Goal: Information Seeking & Learning: Learn about a topic

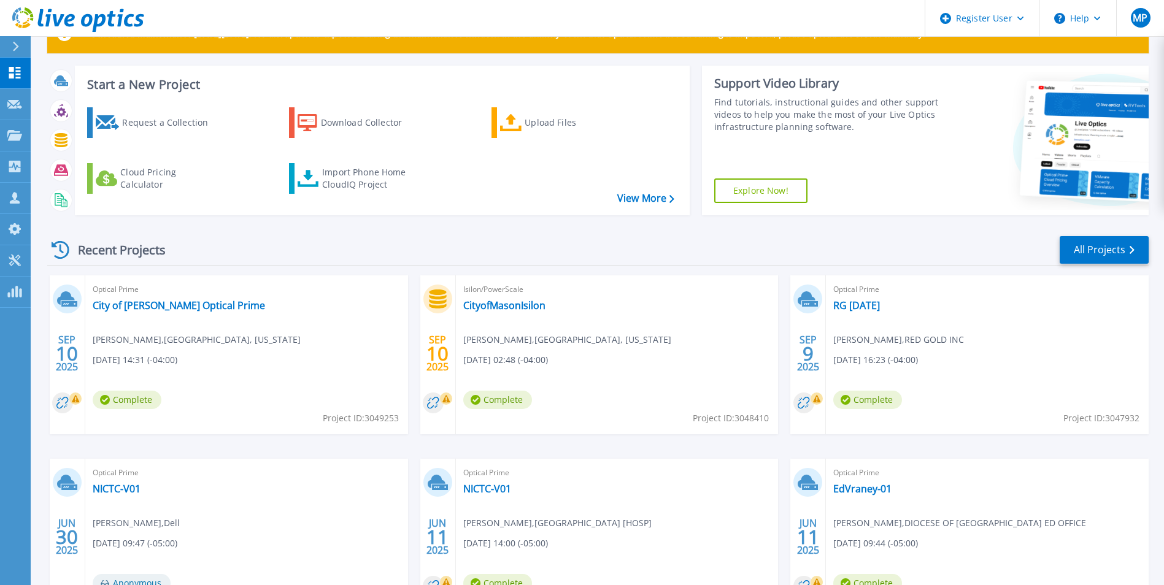
scroll to position [61, 0]
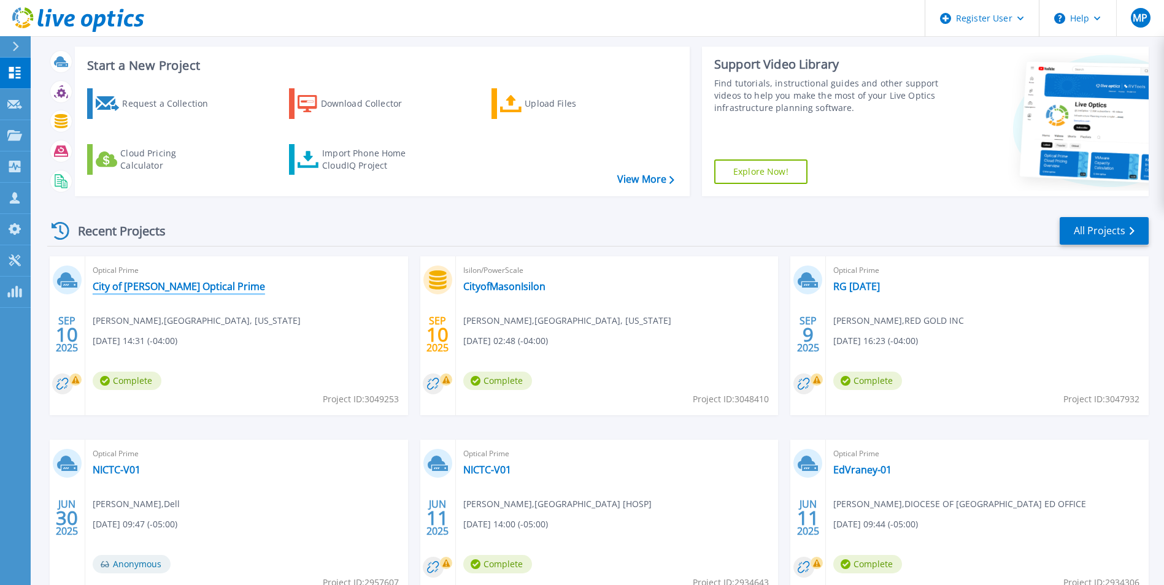
click at [199, 290] on link "City of [PERSON_NAME] Optical Prime" at bounding box center [179, 286] width 172 height 12
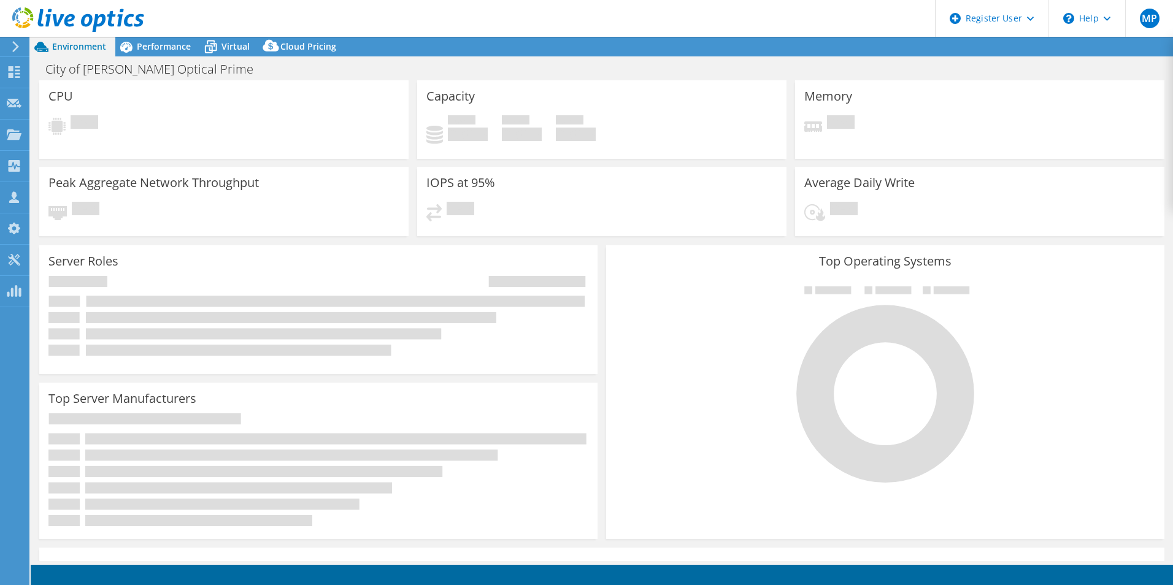
select select "USD"
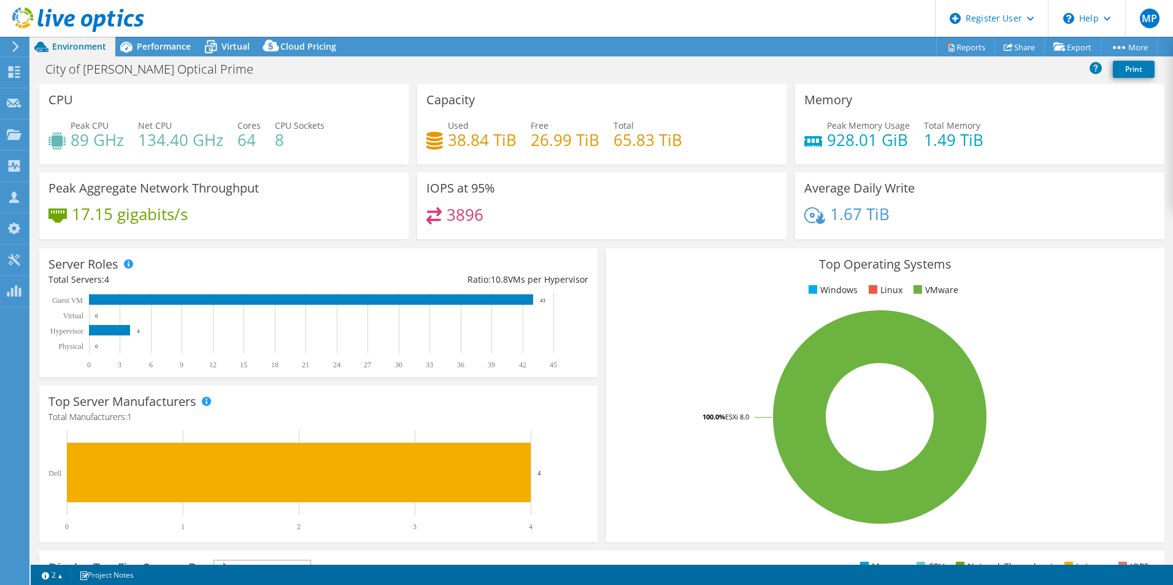
click at [920, 69] on div "City of Mason Optical Prime Print" at bounding box center [602, 69] width 1142 height 23
click at [1004, 47] on use at bounding box center [1008, 47] width 9 height 8
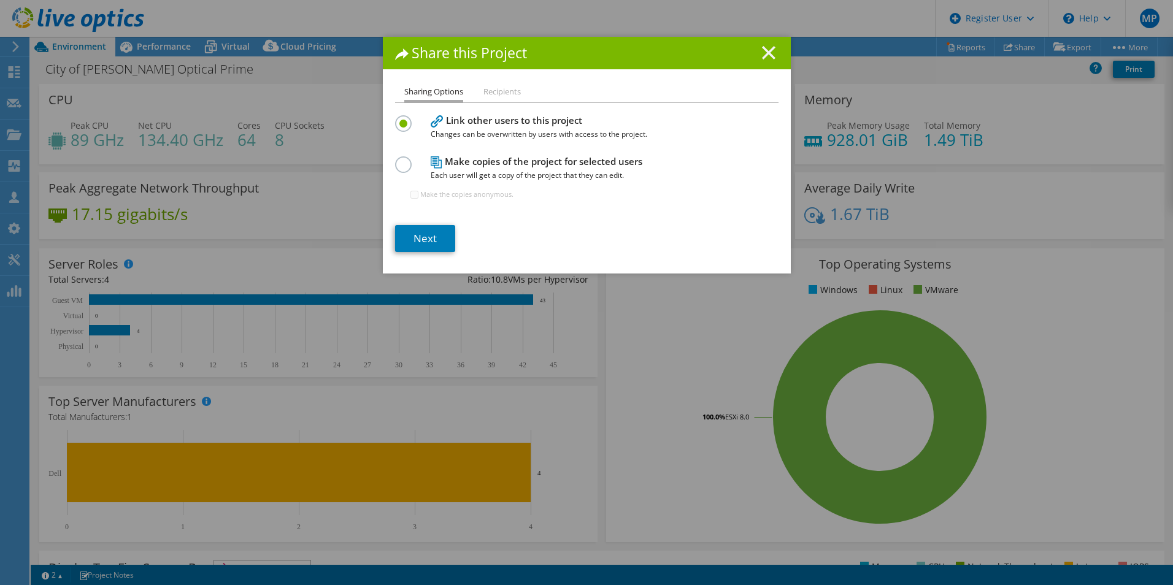
click at [768, 50] on icon at bounding box center [768, 52] width 13 height 13
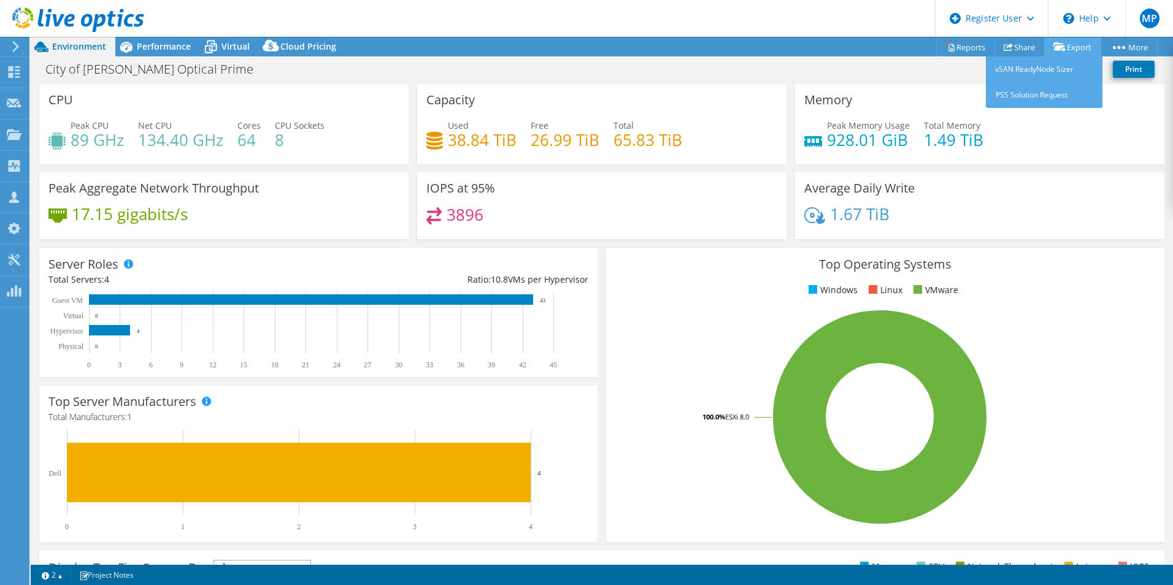
click at [1068, 50] on link "Export" at bounding box center [1072, 46] width 57 height 19
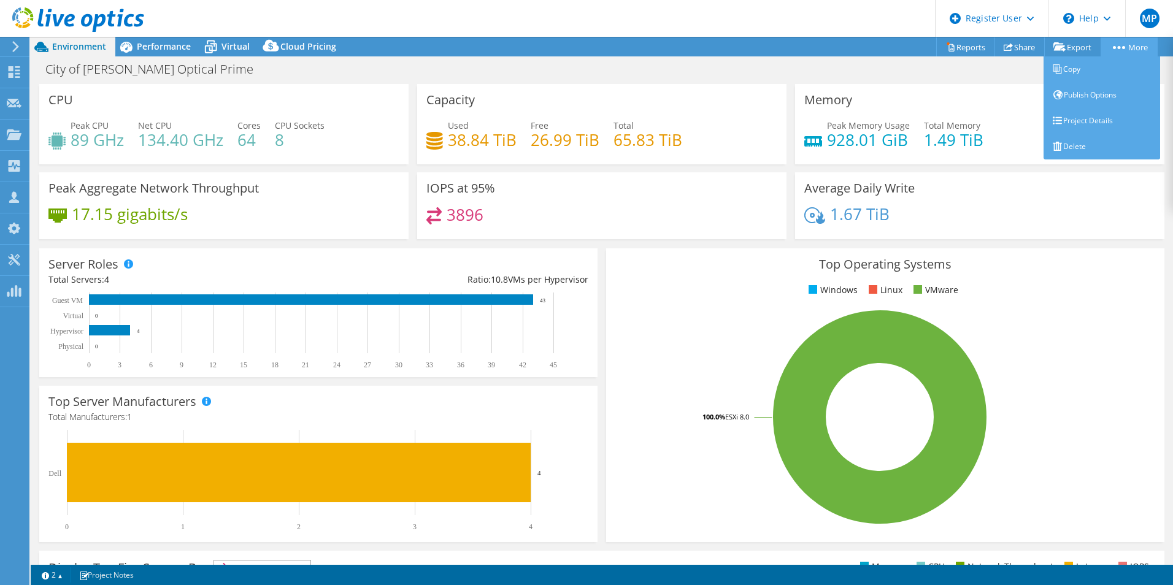
click at [1108, 45] on link "More" at bounding box center [1129, 46] width 57 height 19
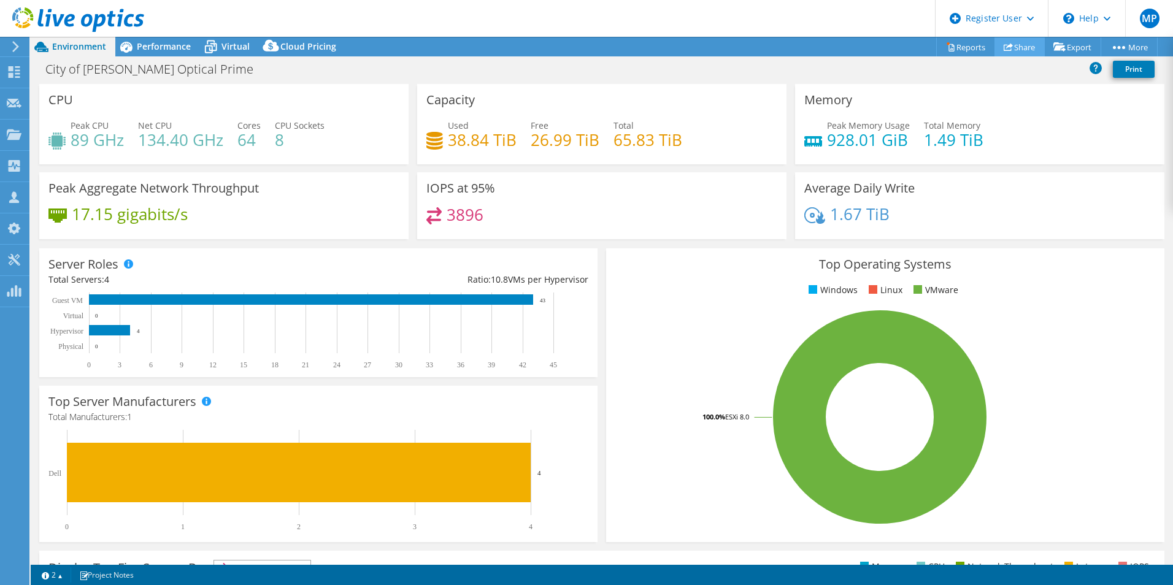
click at [1018, 47] on link "Share" at bounding box center [1019, 46] width 50 height 19
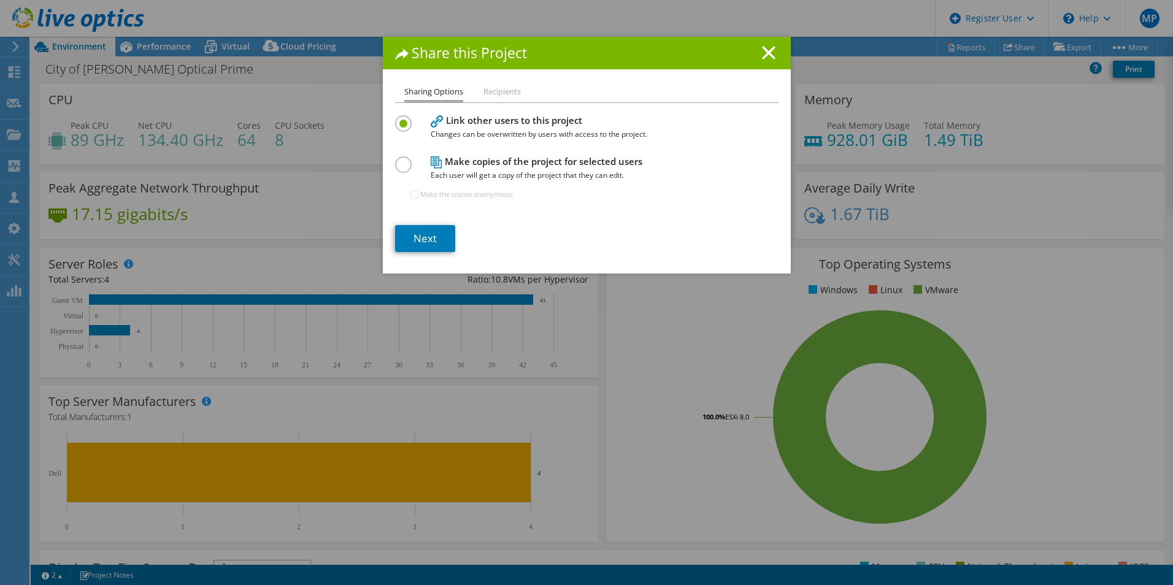
click at [504, 90] on li "Recipients" at bounding box center [501, 92] width 37 height 15
click at [772, 59] on h1 "Share this Project" at bounding box center [586, 53] width 383 height 14
click at [765, 53] on line at bounding box center [769, 53] width 12 height 12
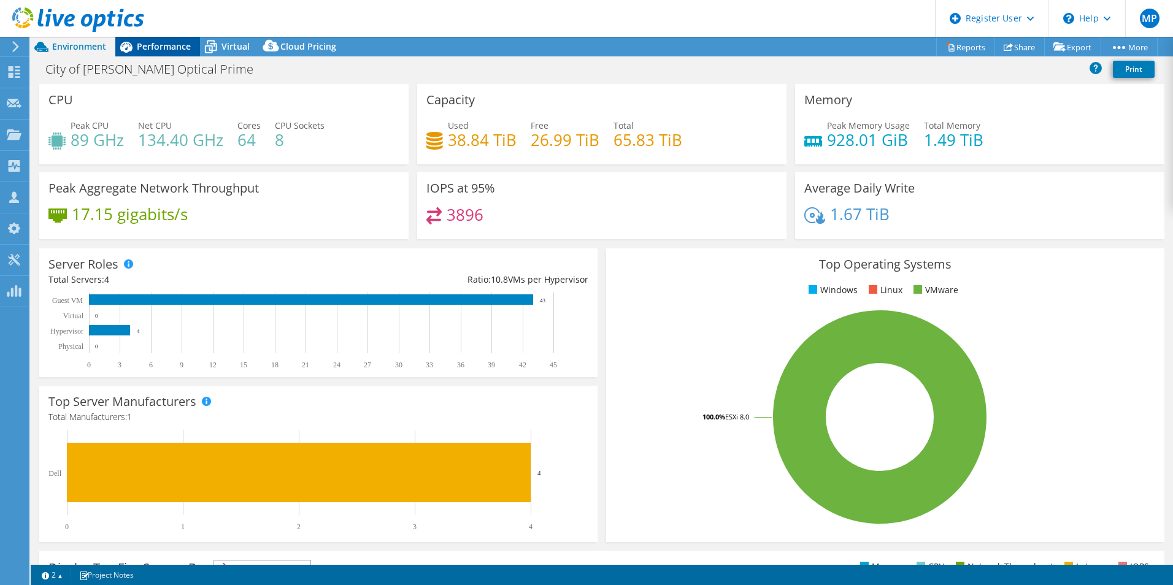
click at [144, 50] on span "Performance" at bounding box center [164, 46] width 54 height 12
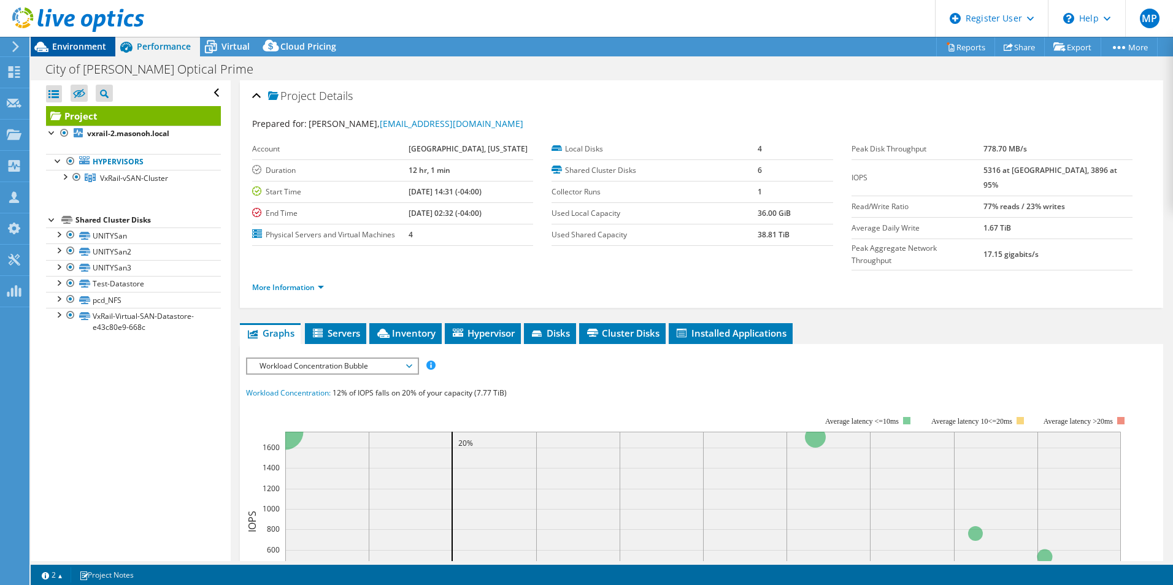
click at [88, 45] on span "Environment" at bounding box center [79, 46] width 54 height 12
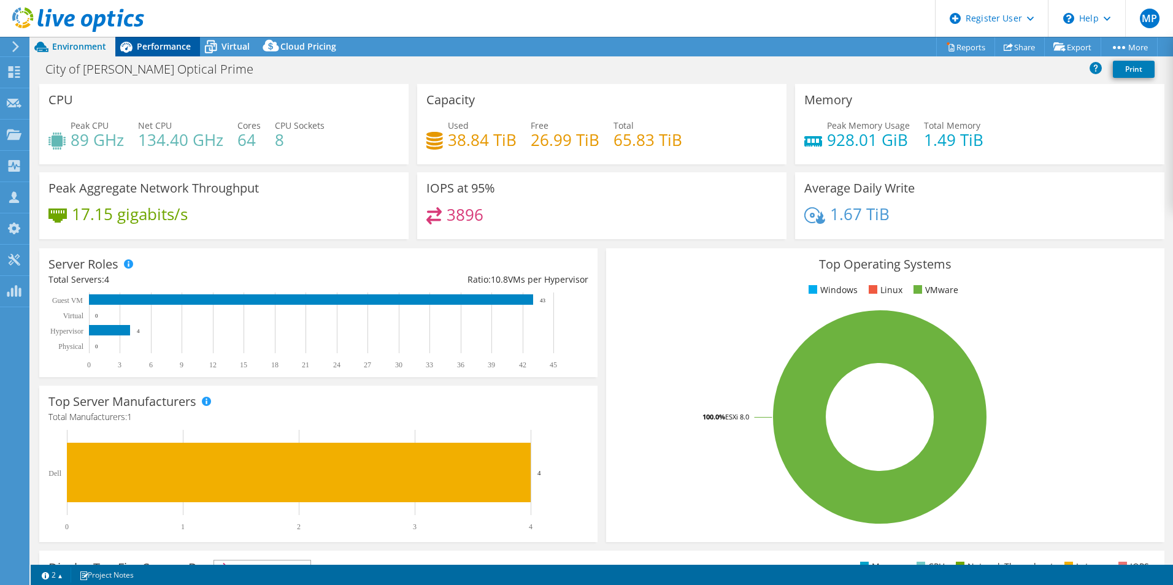
click at [169, 37] on div "Performance" at bounding box center [157, 47] width 85 height 20
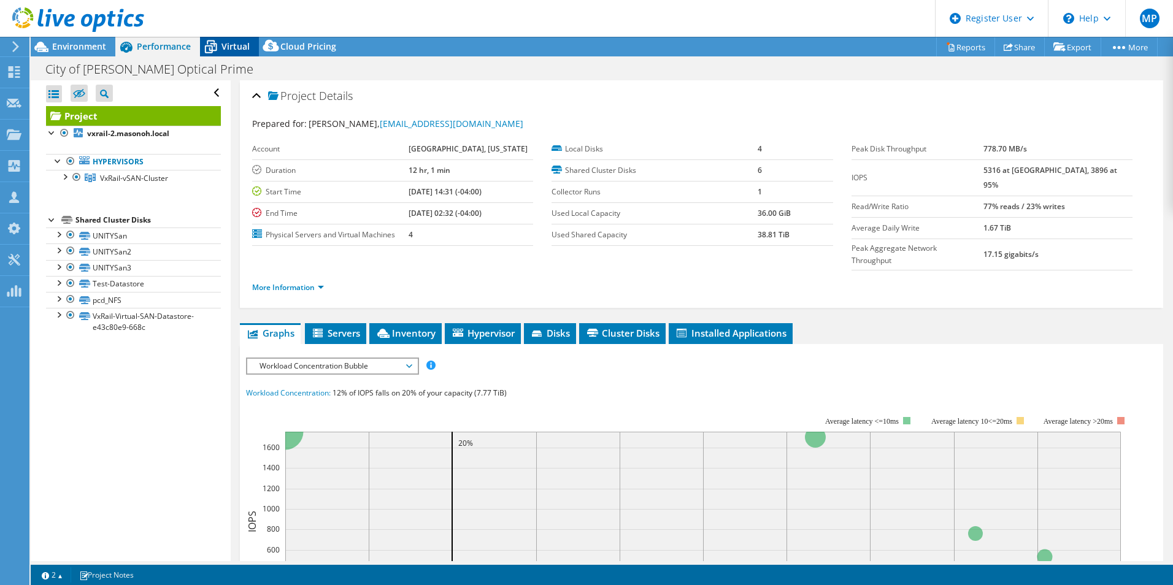
click at [227, 38] on div "Virtual" at bounding box center [229, 47] width 59 height 20
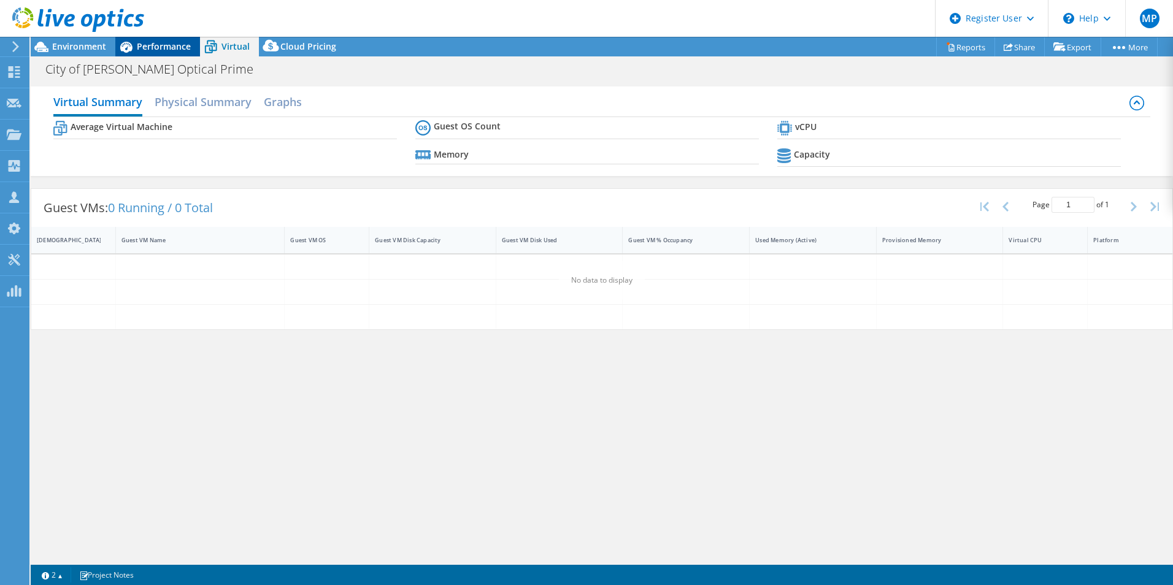
click at [156, 37] on div "Performance" at bounding box center [157, 47] width 85 height 20
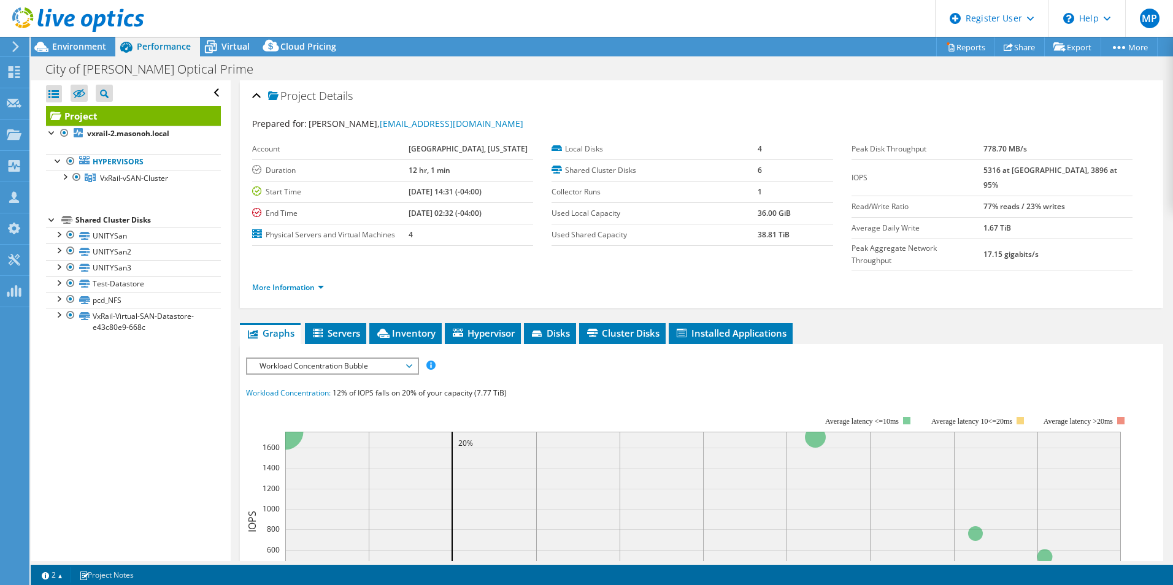
click at [77, 37] on div at bounding box center [72, 20] width 144 height 41
click at [82, 55] on div "Environment" at bounding box center [73, 47] width 85 height 20
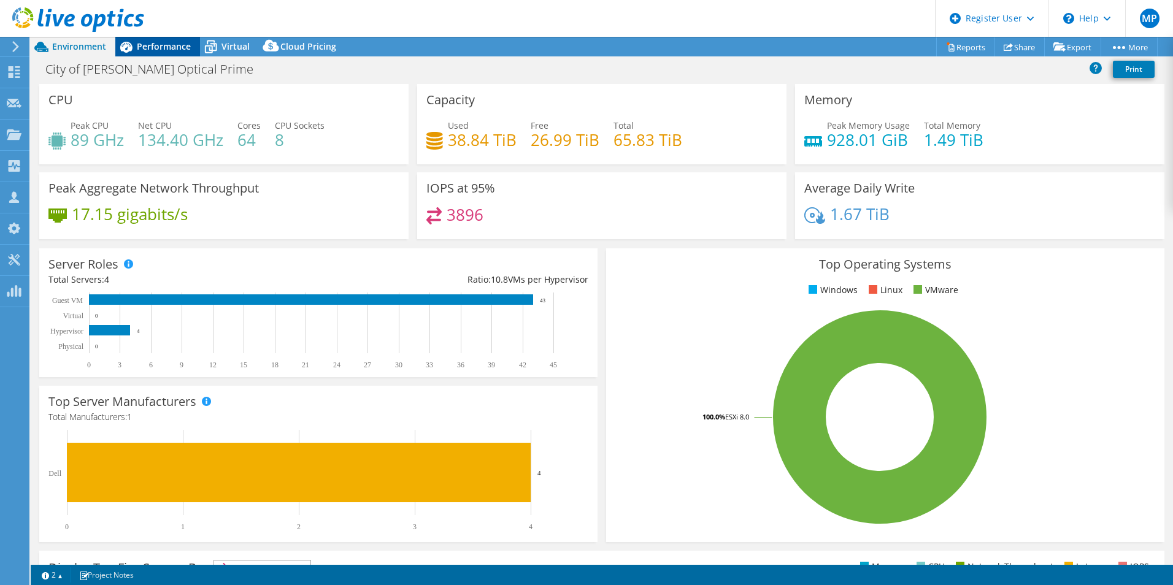
click at [160, 48] on span "Performance" at bounding box center [164, 46] width 54 height 12
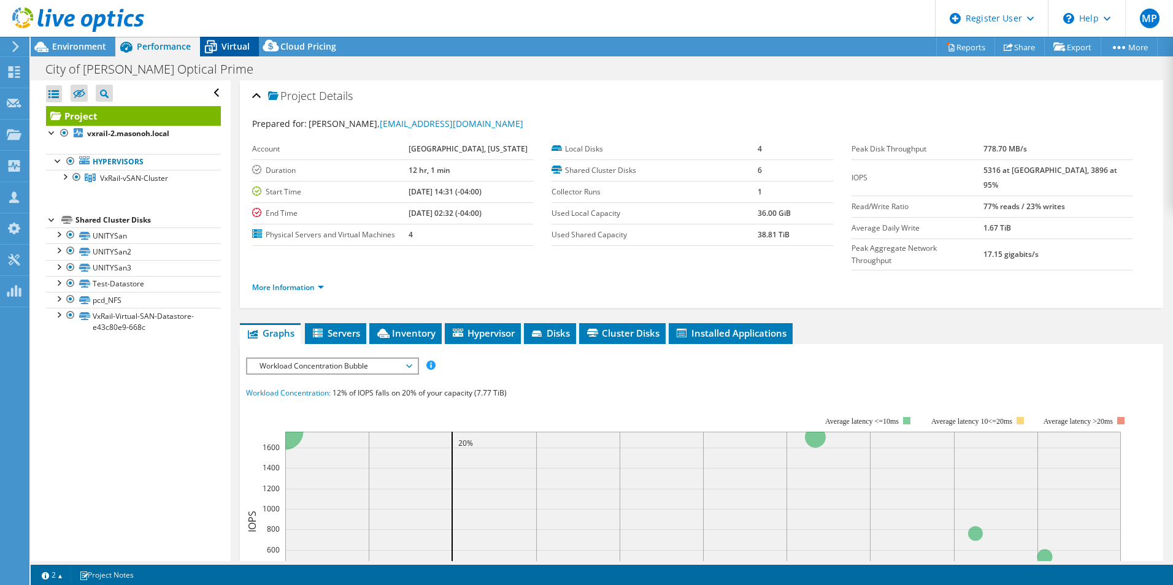
click at [226, 50] on span "Virtual" at bounding box center [235, 46] width 28 height 12
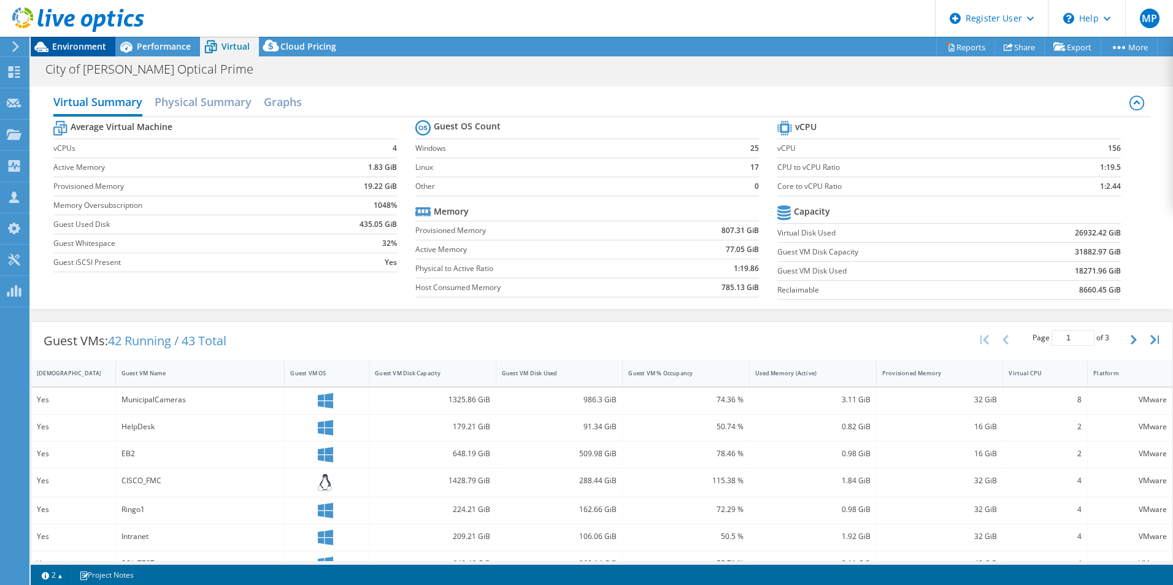
click at [85, 47] on span "Environment" at bounding box center [79, 46] width 54 height 12
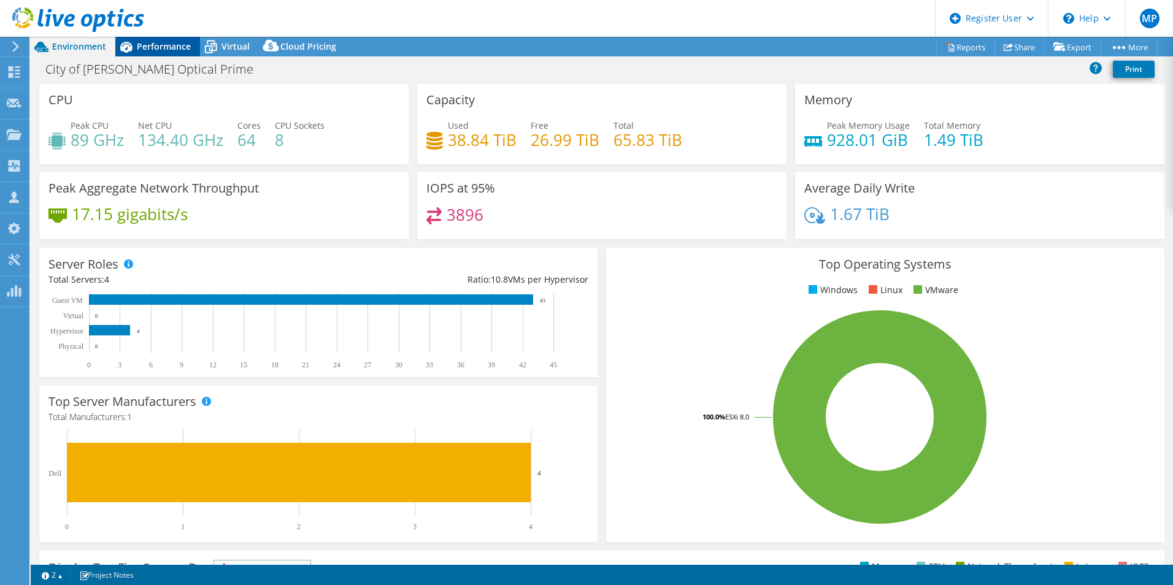
click at [141, 45] on span "Performance" at bounding box center [164, 46] width 54 height 12
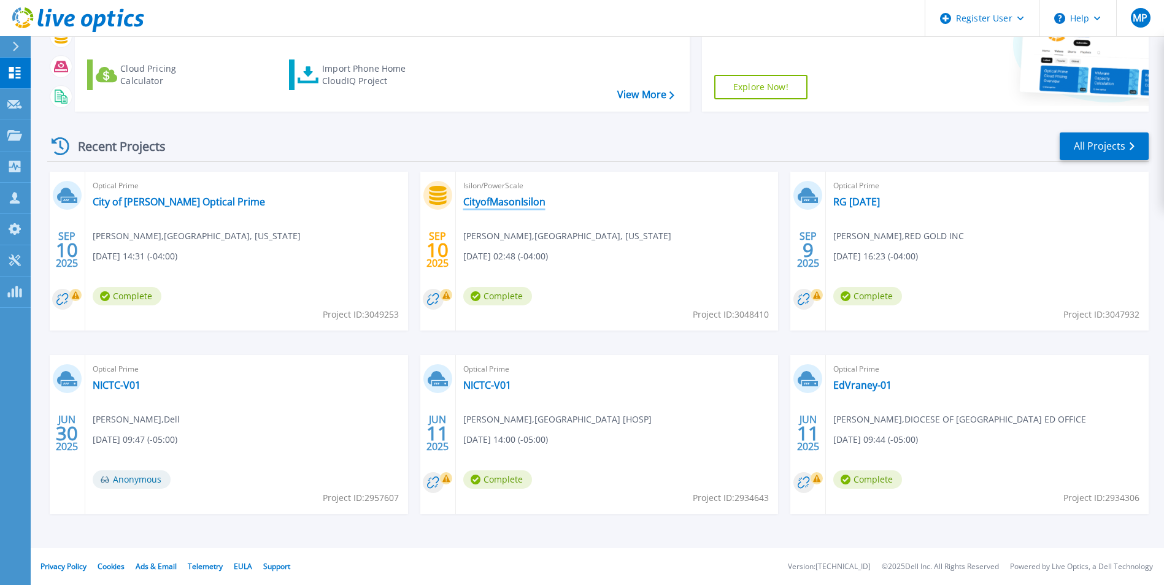
scroll to position [145, 0]
click at [119, 191] on span "Optical Prime" at bounding box center [247, 186] width 308 height 13
click at [119, 195] on div "Optical Prime City of [PERSON_NAME] Optical Prime [PERSON_NAME] , MASON, [US_ST…" at bounding box center [246, 251] width 323 height 159
click at [120, 199] on link "City of [PERSON_NAME] Optical Prime" at bounding box center [179, 202] width 172 height 12
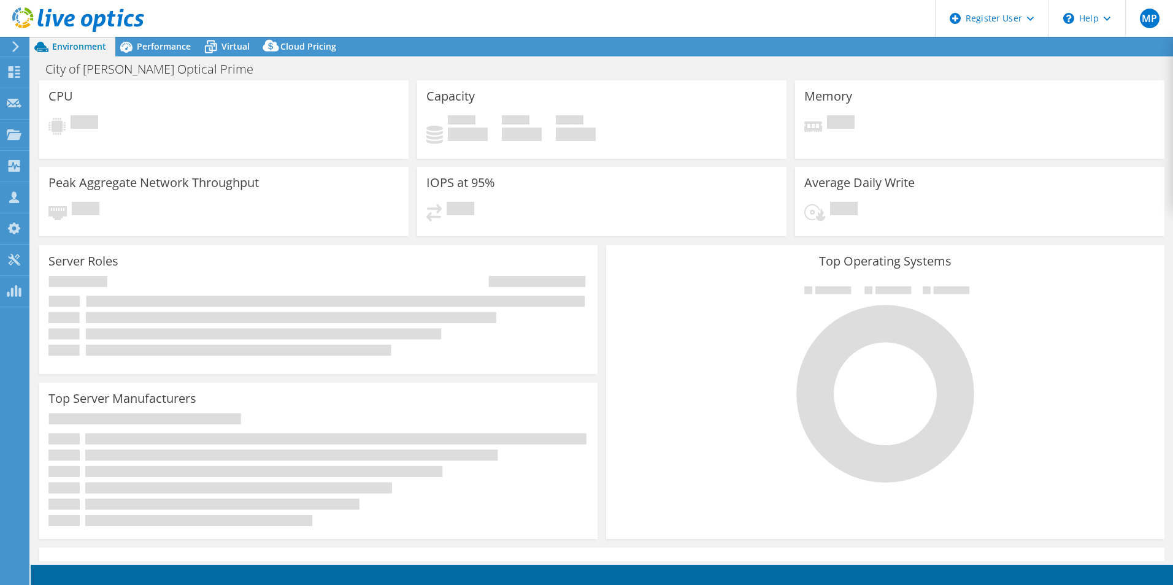
select select "USD"
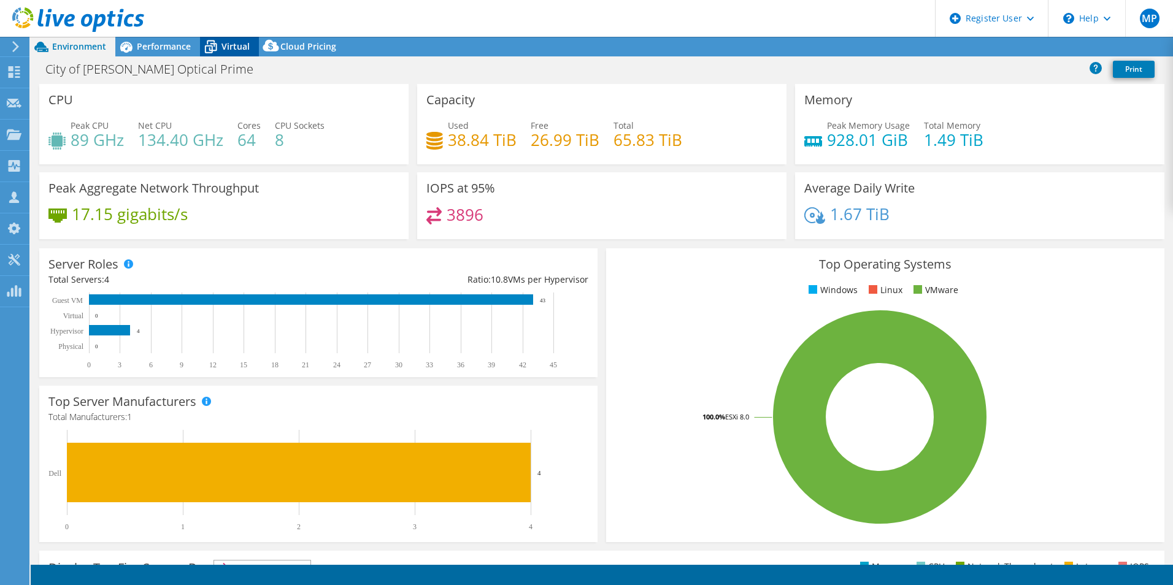
click at [231, 45] on span "Virtual" at bounding box center [235, 46] width 28 height 12
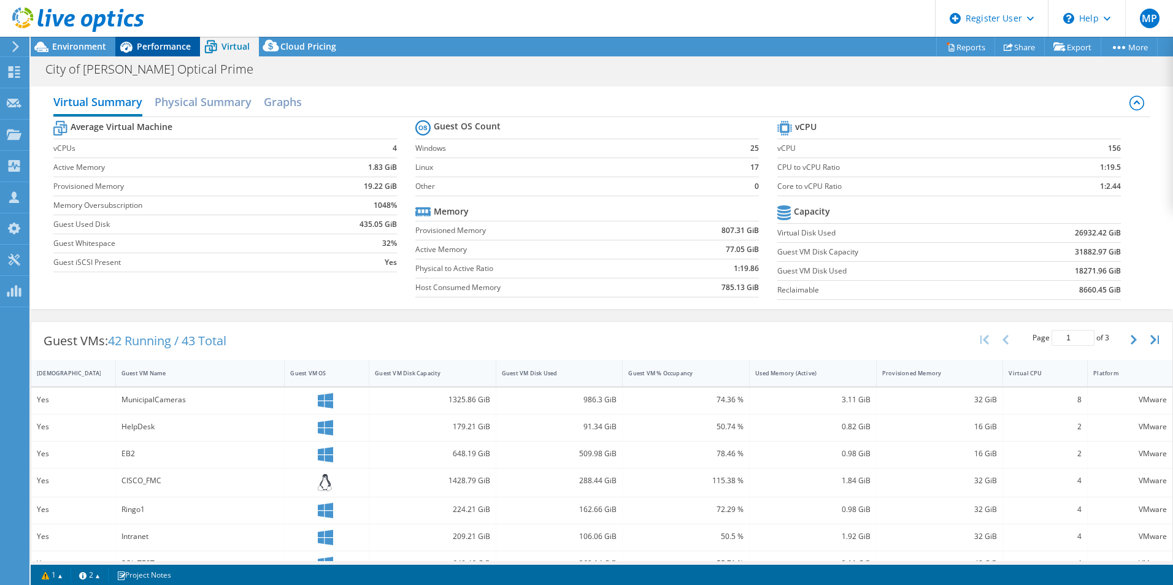
click at [146, 39] on div "Performance" at bounding box center [157, 47] width 85 height 20
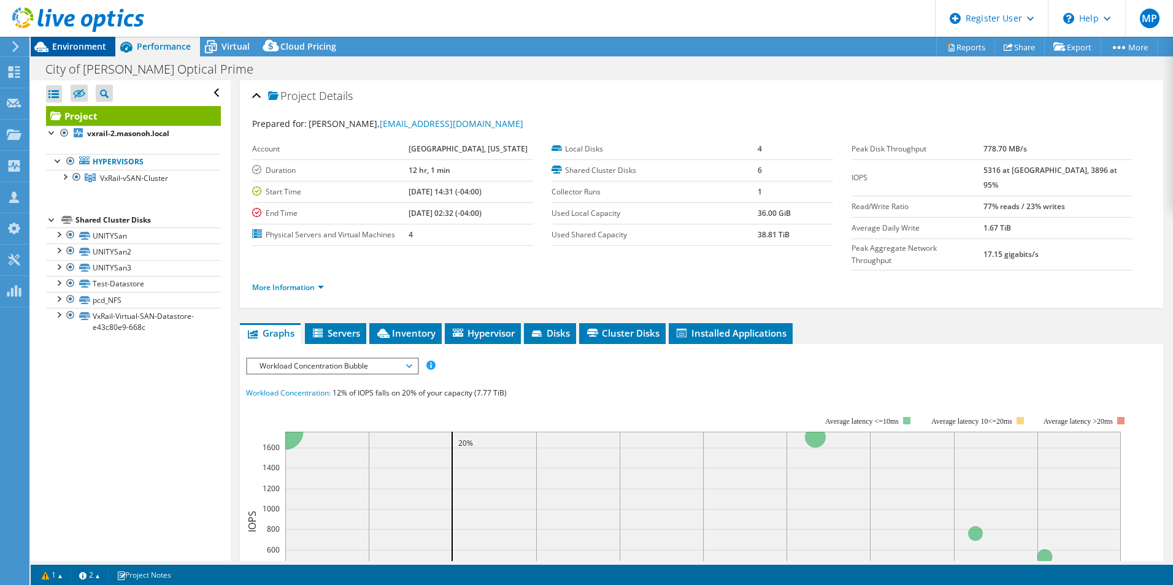
click at [98, 45] on span "Environment" at bounding box center [79, 46] width 54 height 12
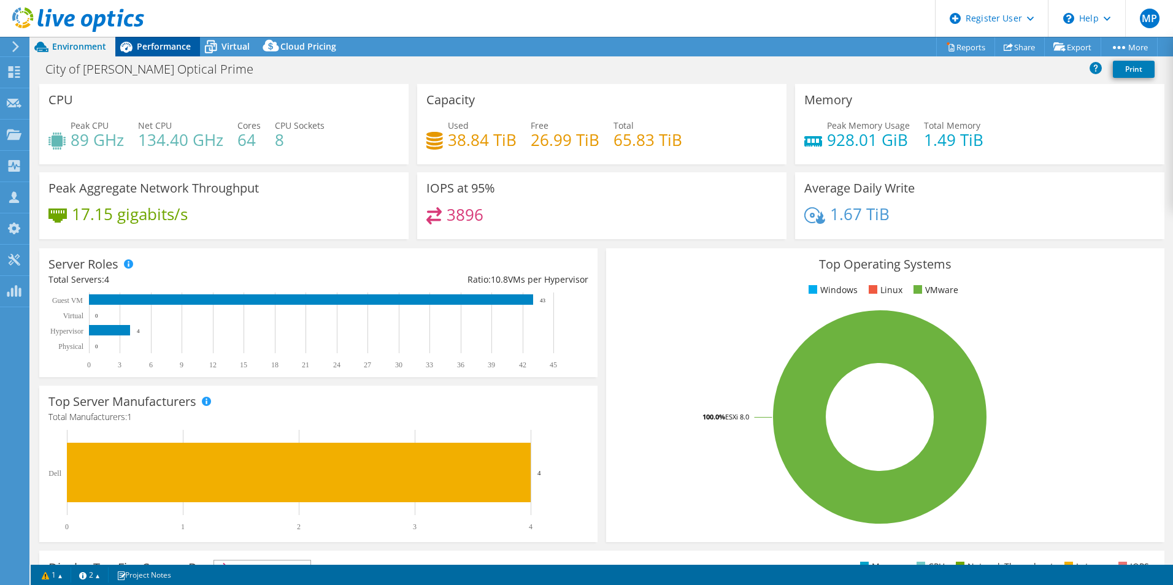
click at [157, 44] on span "Performance" at bounding box center [164, 46] width 54 height 12
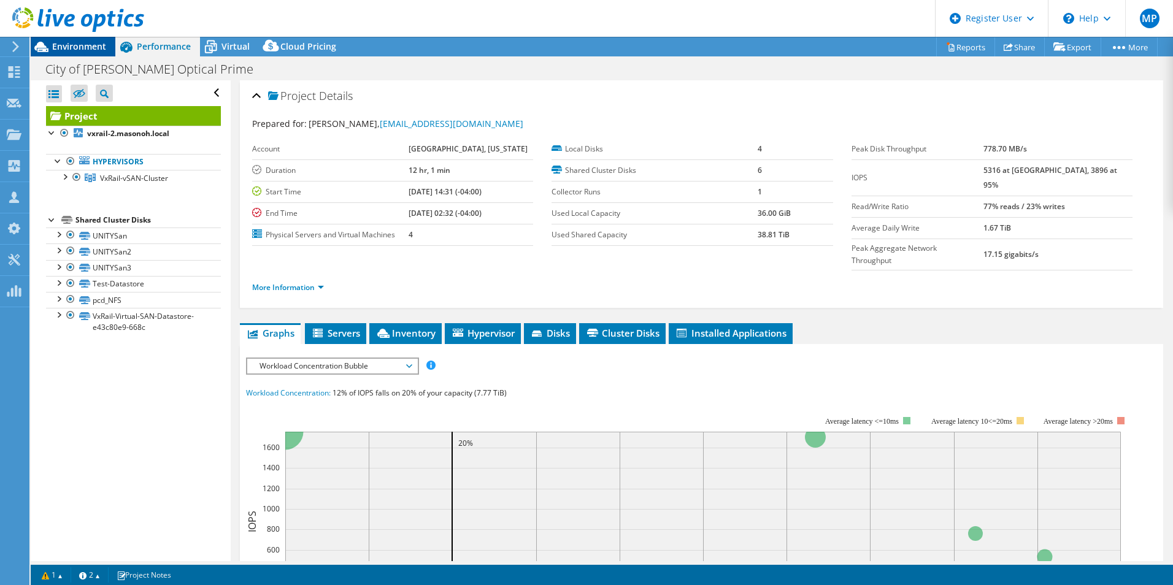
click at [96, 48] on span "Environment" at bounding box center [79, 46] width 54 height 12
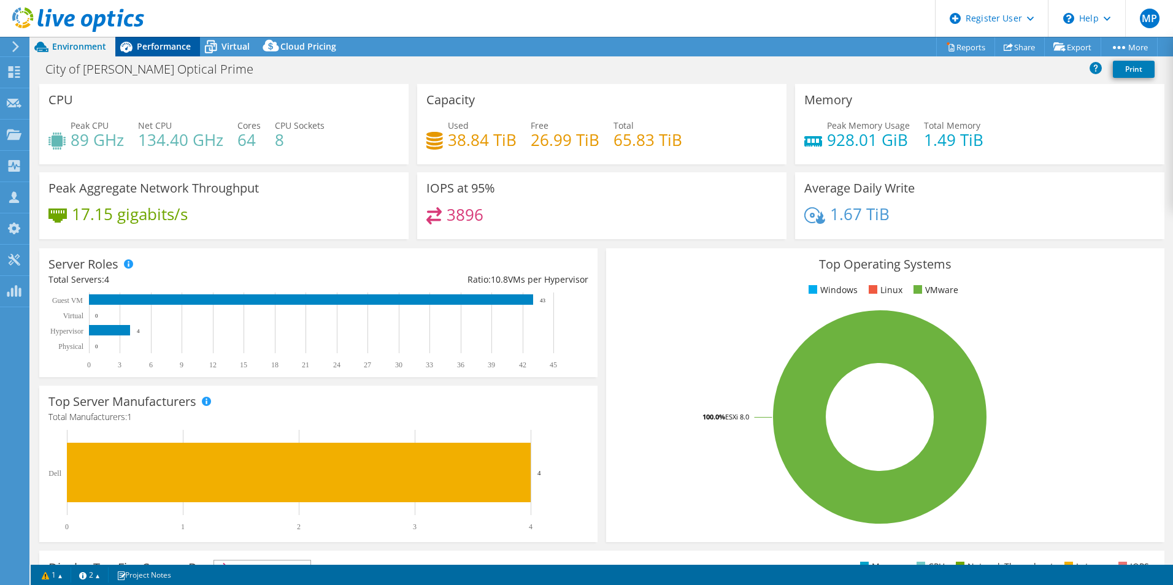
click at [147, 42] on span "Performance" at bounding box center [164, 46] width 54 height 12
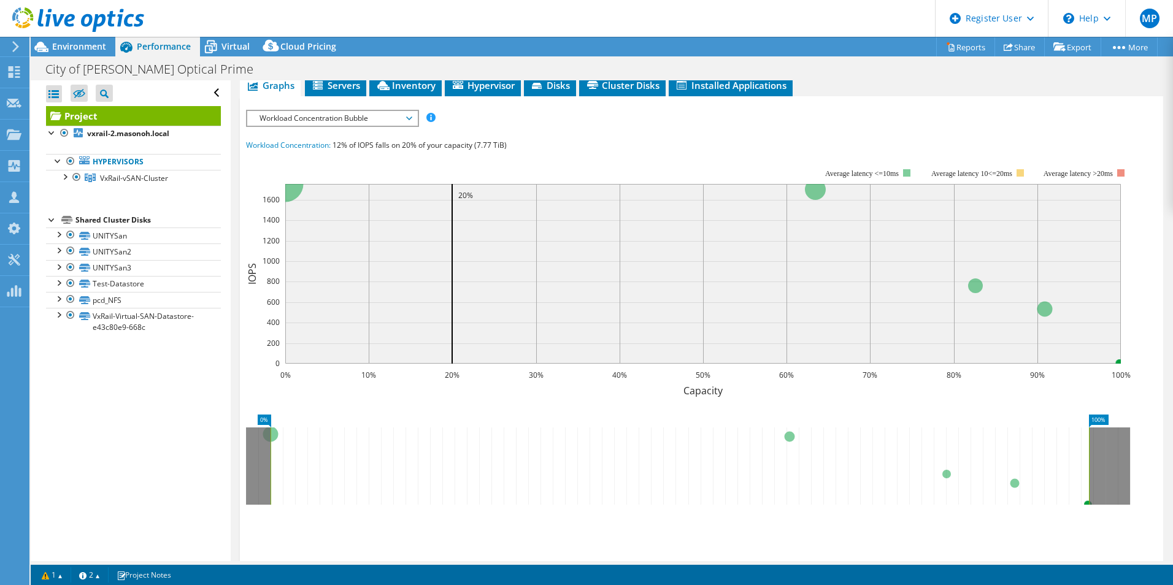
scroll to position [247, 0]
click at [56, 578] on link "1" at bounding box center [52, 574] width 38 height 15
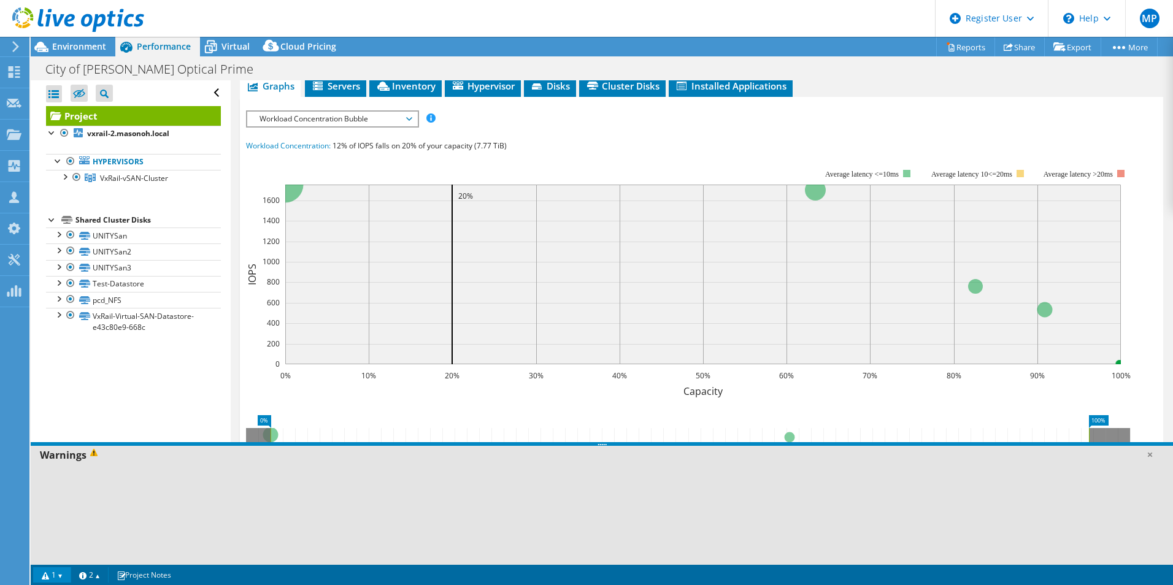
click at [93, 474] on div at bounding box center [602, 514] width 1142 height 102
click at [104, 572] on link "2" at bounding box center [90, 574] width 38 height 15
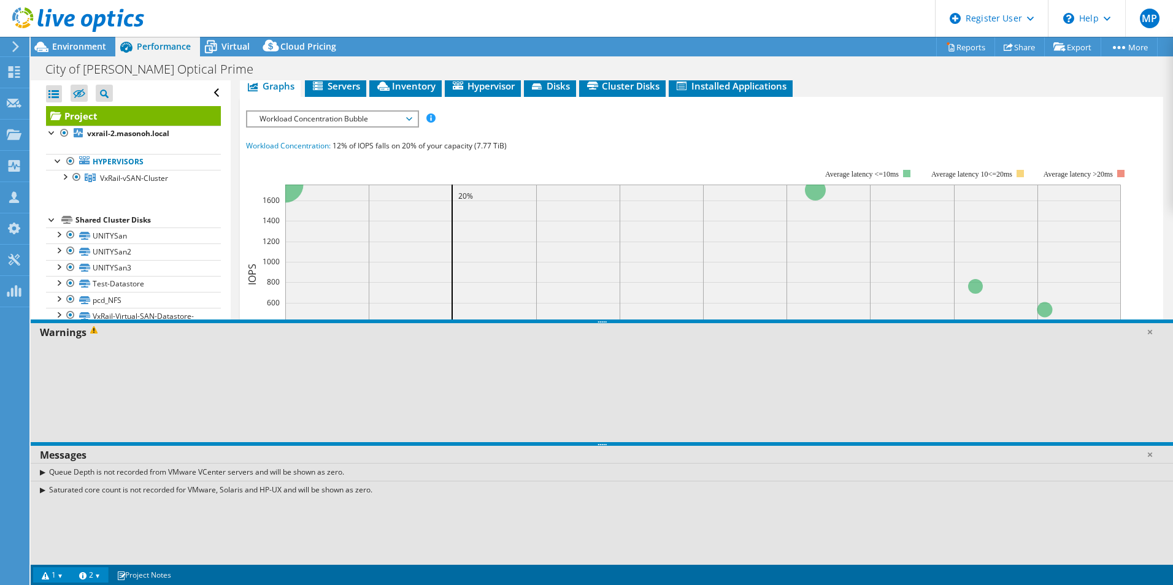
click at [64, 563] on div "Queue Depth is not recorded from VMware VCenter servers and will be shown as ze…" at bounding box center [602, 514] width 1142 height 102
click at [61, 569] on link "1" at bounding box center [52, 574] width 38 height 15
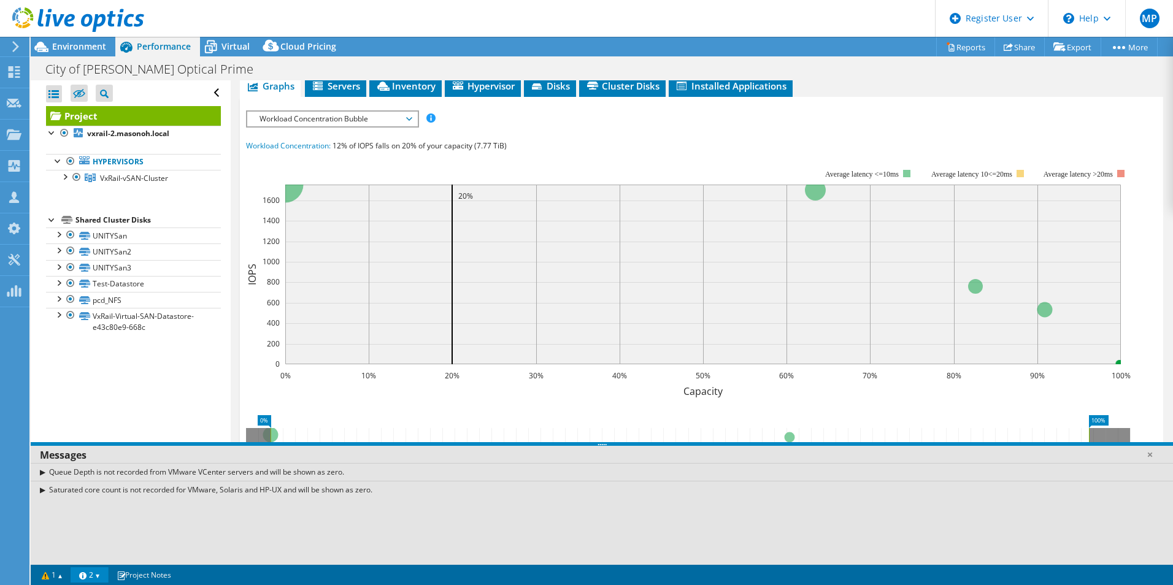
drag, startPoint x: 61, startPoint y: 569, endPoint x: 60, endPoint y: 377, distance: 192.0
click at [60, 377] on div "Open All Close All Hide Excluded Nodes Project Tree Filter" at bounding box center [130, 320] width 199 height 481
click at [57, 580] on link "1" at bounding box center [52, 574] width 38 height 15
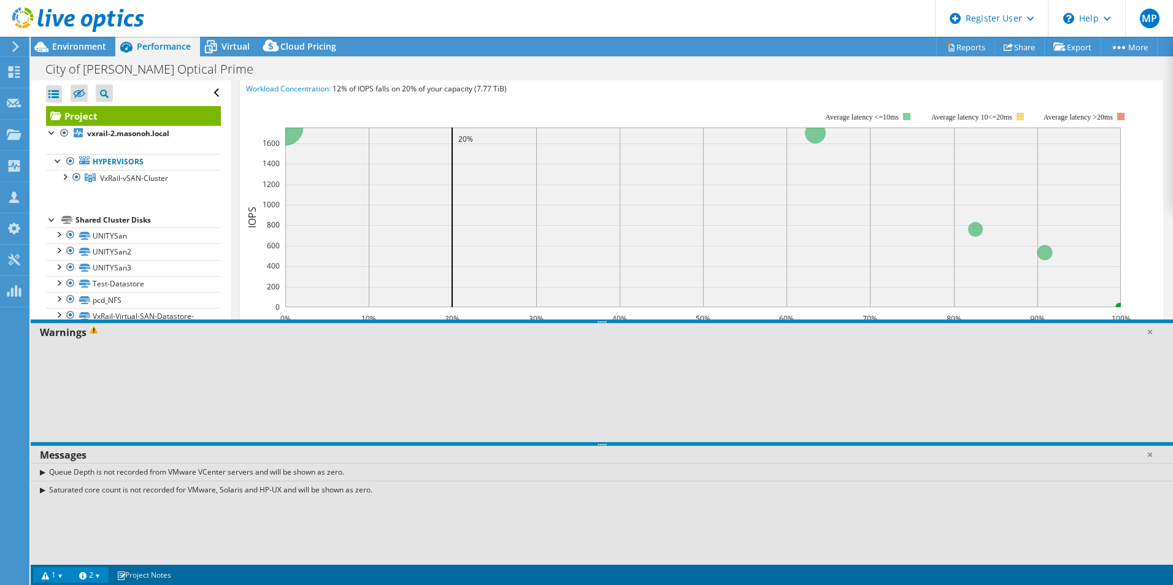
scroll to position [304, 0]
click at [1148, 329] on link at bounding box center [1150, 332] width 12 height 12
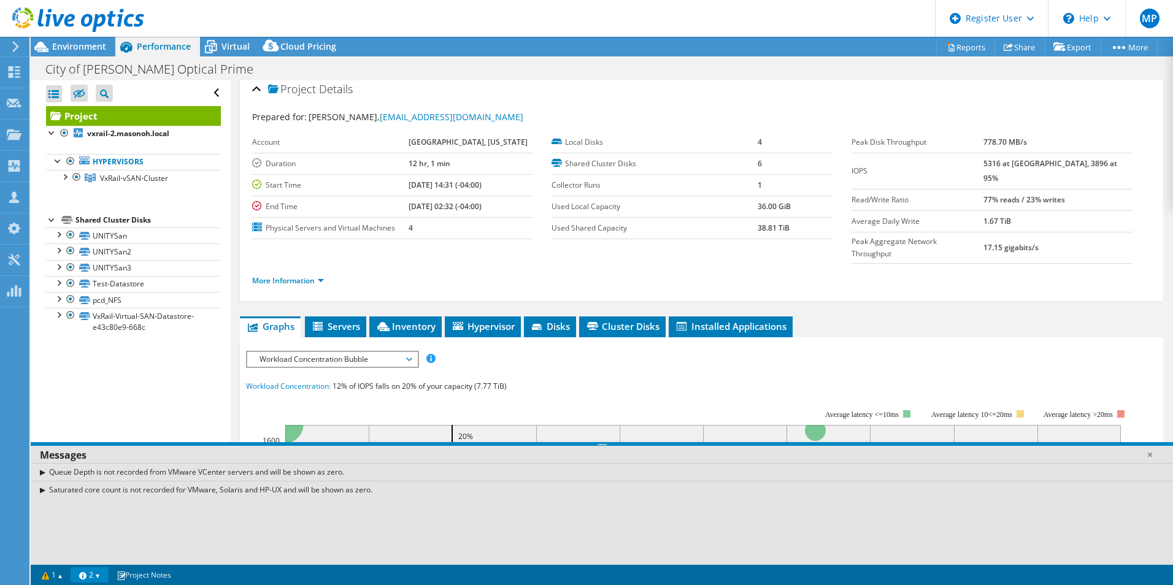
scroll to position [0, 0]
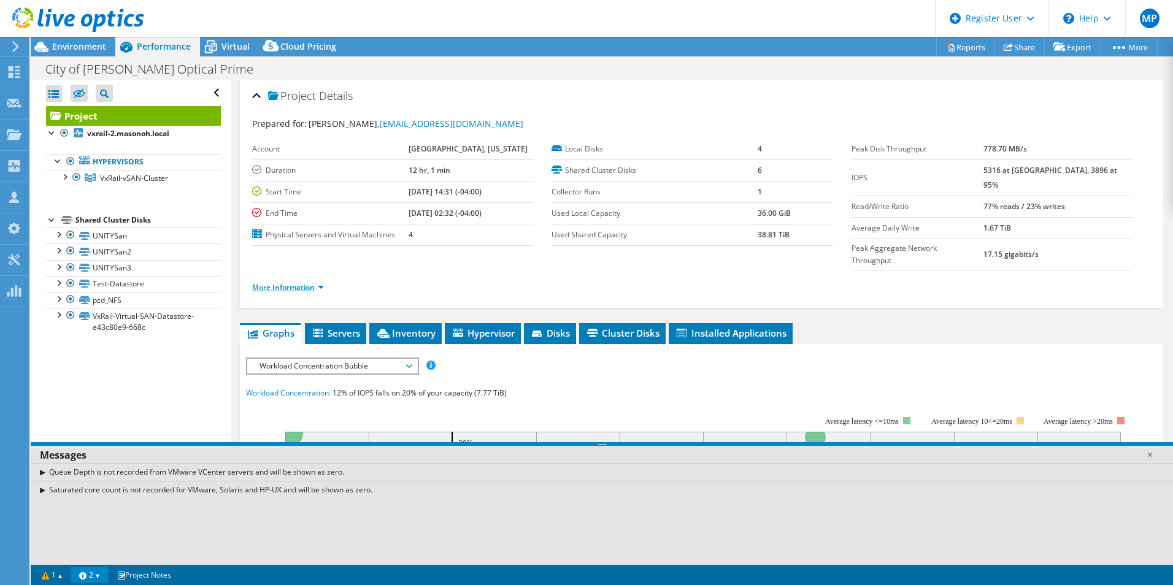
click at [319, 282] on link "More Information" at bounding box center [288, 287] width 72 height 10
